Goal: Information Seeking & Learning: Understand process/instructions

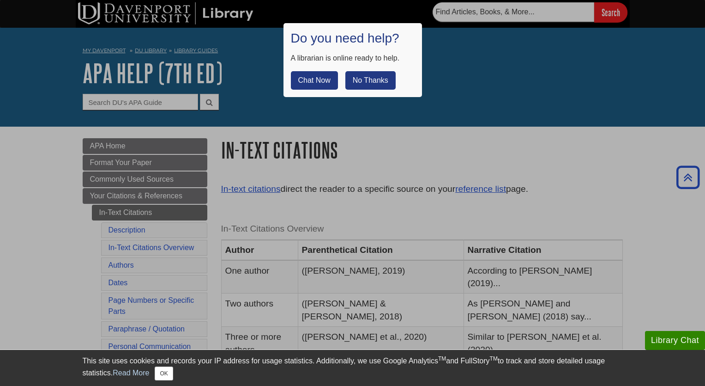
scroll to position [191, 0]
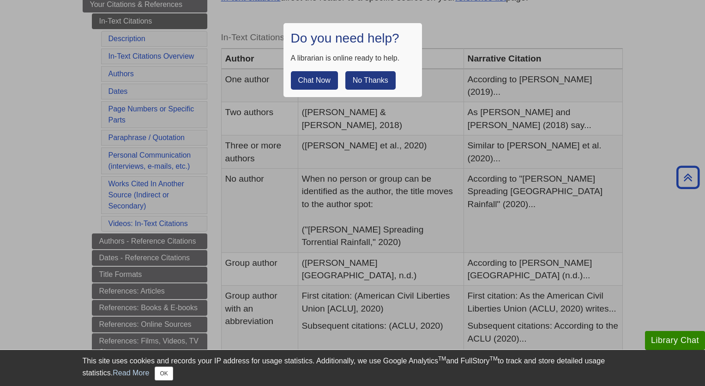
click at [363, 81] on button "No Thanks" at bounding box center [370, 80] width 50 height 18
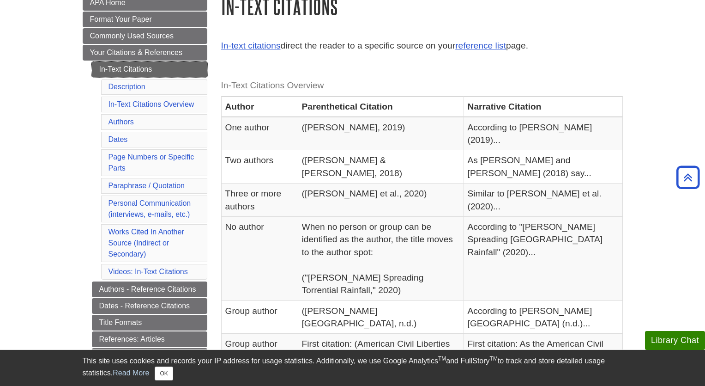
scroll to position [133, 0]
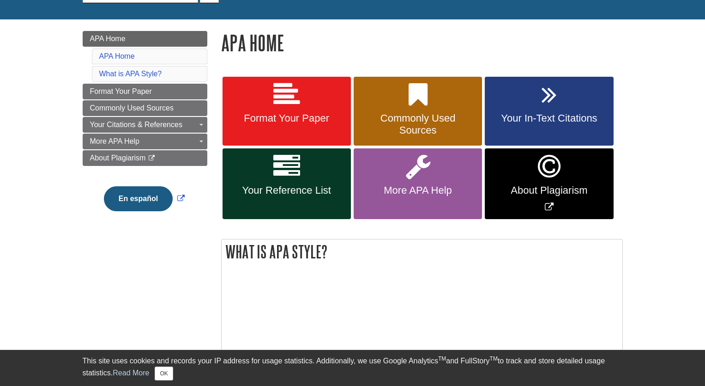
scroll to position [112, 0]
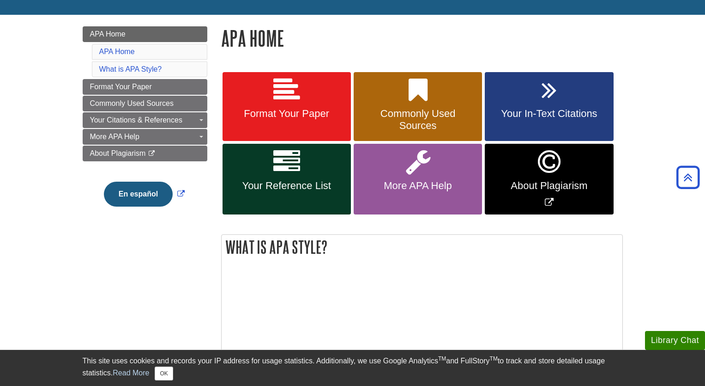
click at [321, 176] on link "Your Reference List" at bounding box center [287, 179] width 128 height 71
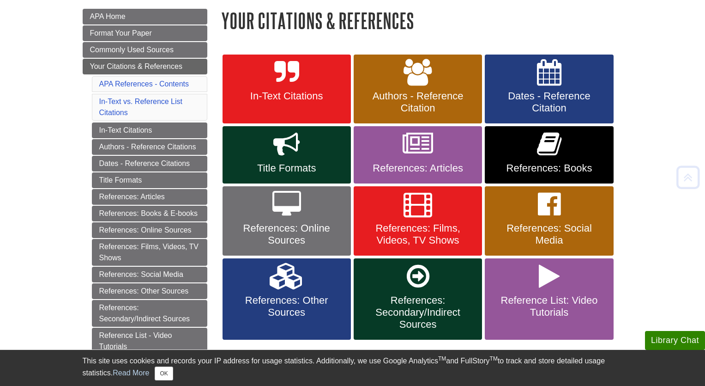
scroll to position [130, 0]
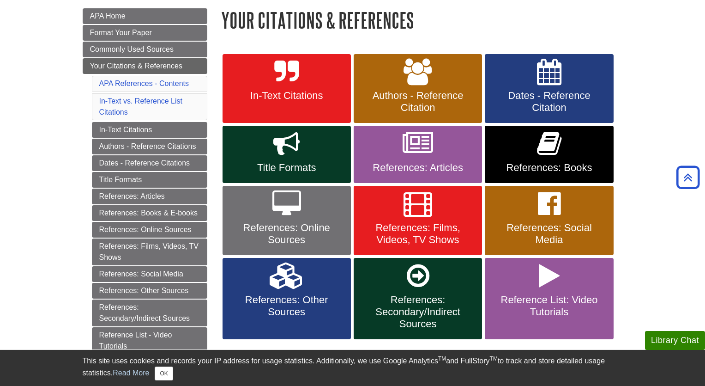
click at [450, 151] on link "References: Articles" at bounding box center [418, 154] width 128 height 57
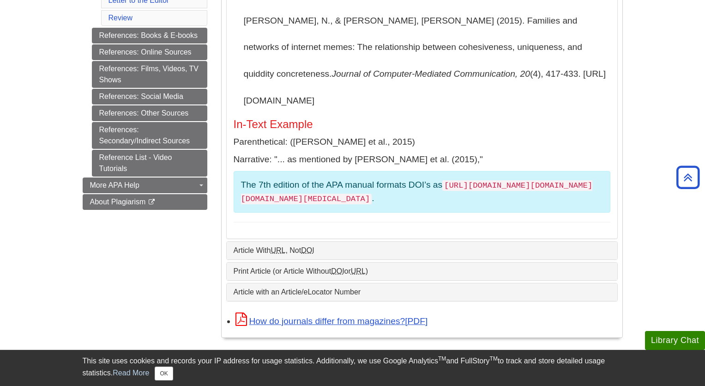
scroll to position [404, 0]
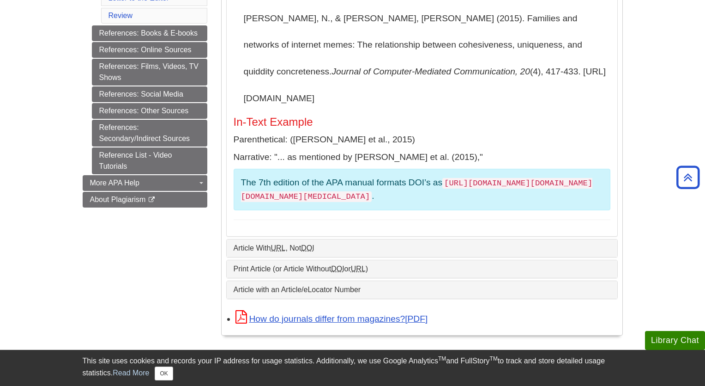
click at [347, 244] on link "Article With URL , Not DOI" at bounding box center [422, 248] width 377 height 8
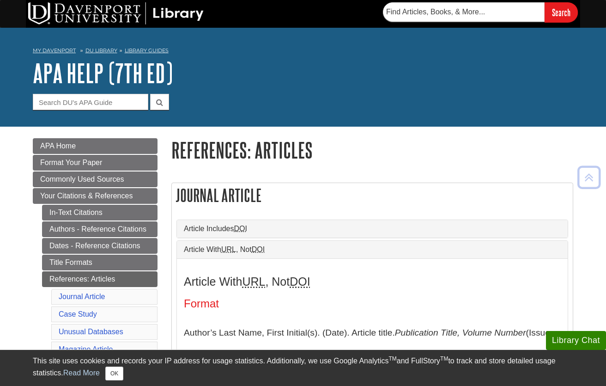
scroll to position [0, 0]
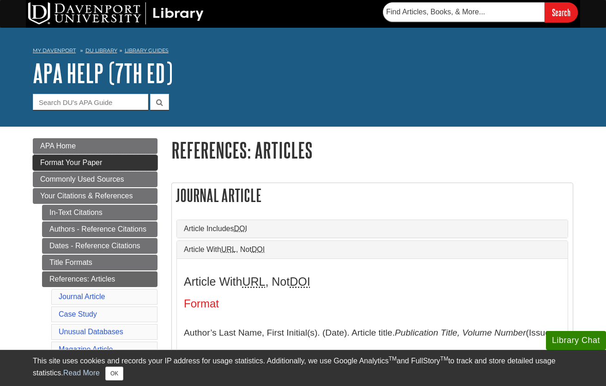
click at [96, 166] on link "Format Your Paper" at bounding box center [95, 163] width 125 height 16
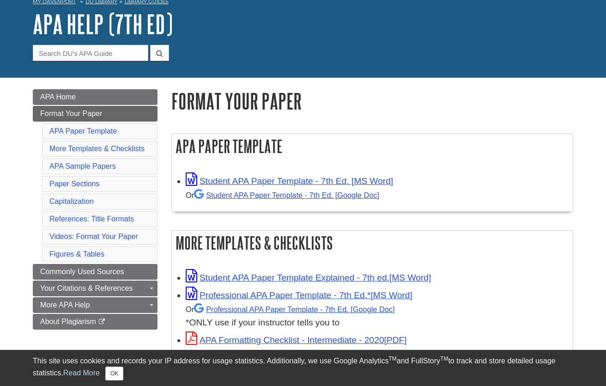
scroll to position [63, 0]
